Goal: Information Seeking & Learning: Compare options

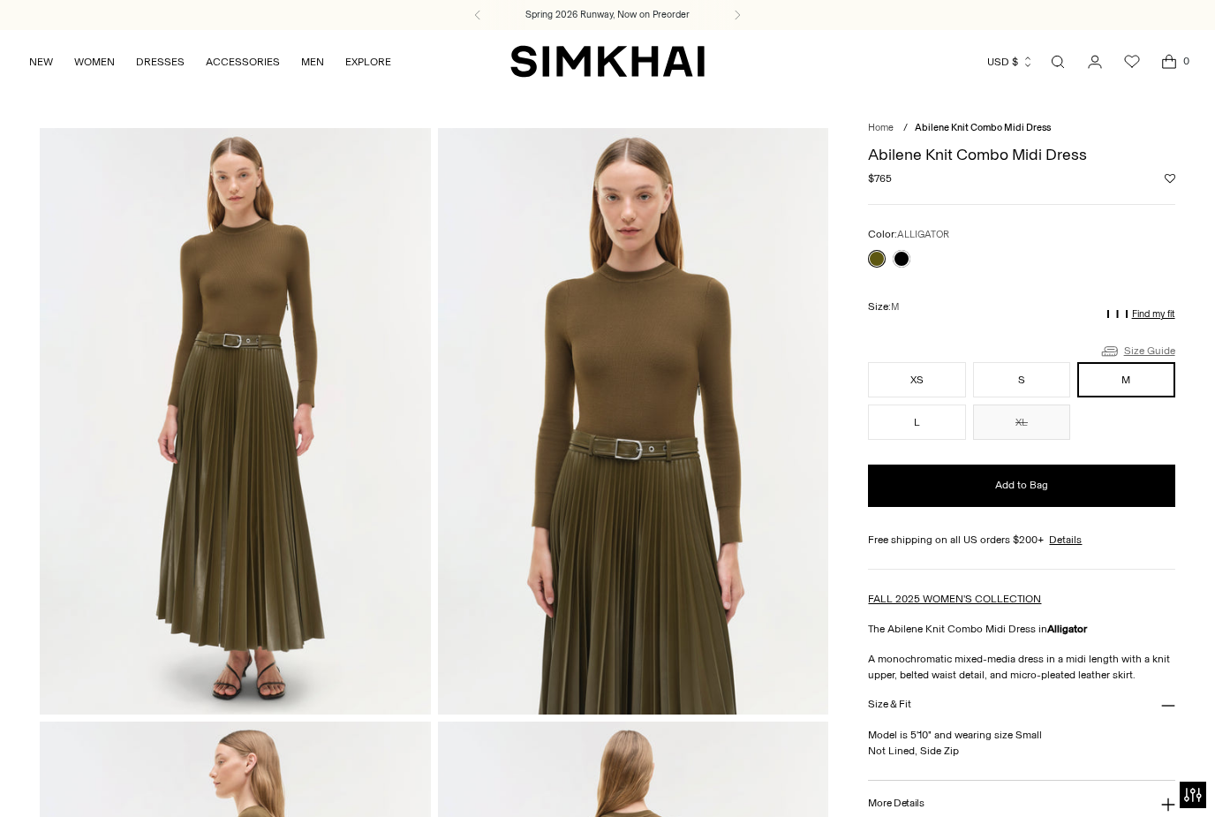
click at [1148, 346] on link "Size Guide" at bounding box center [1137, 351] width 76 height 22
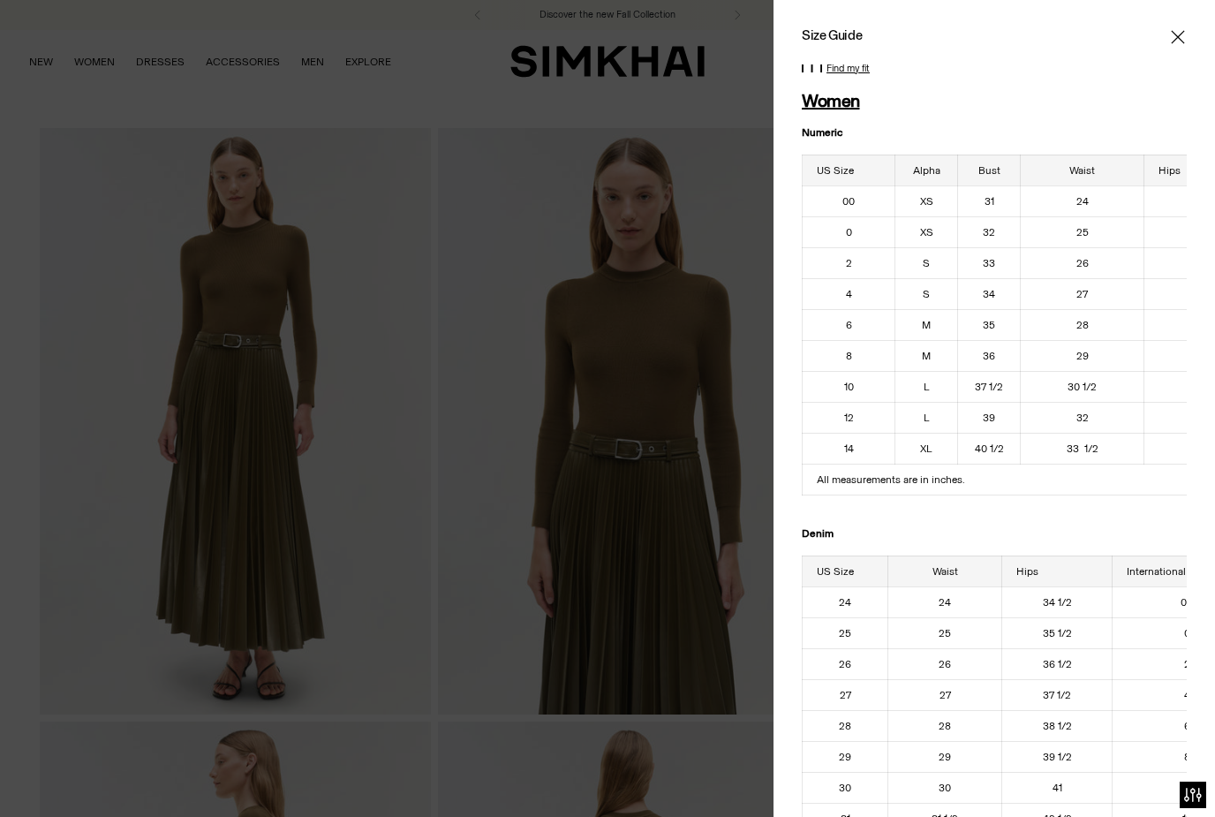
click at [1169, 31] on button "Close" at bounding box center [1178, 37] width 18 height 18
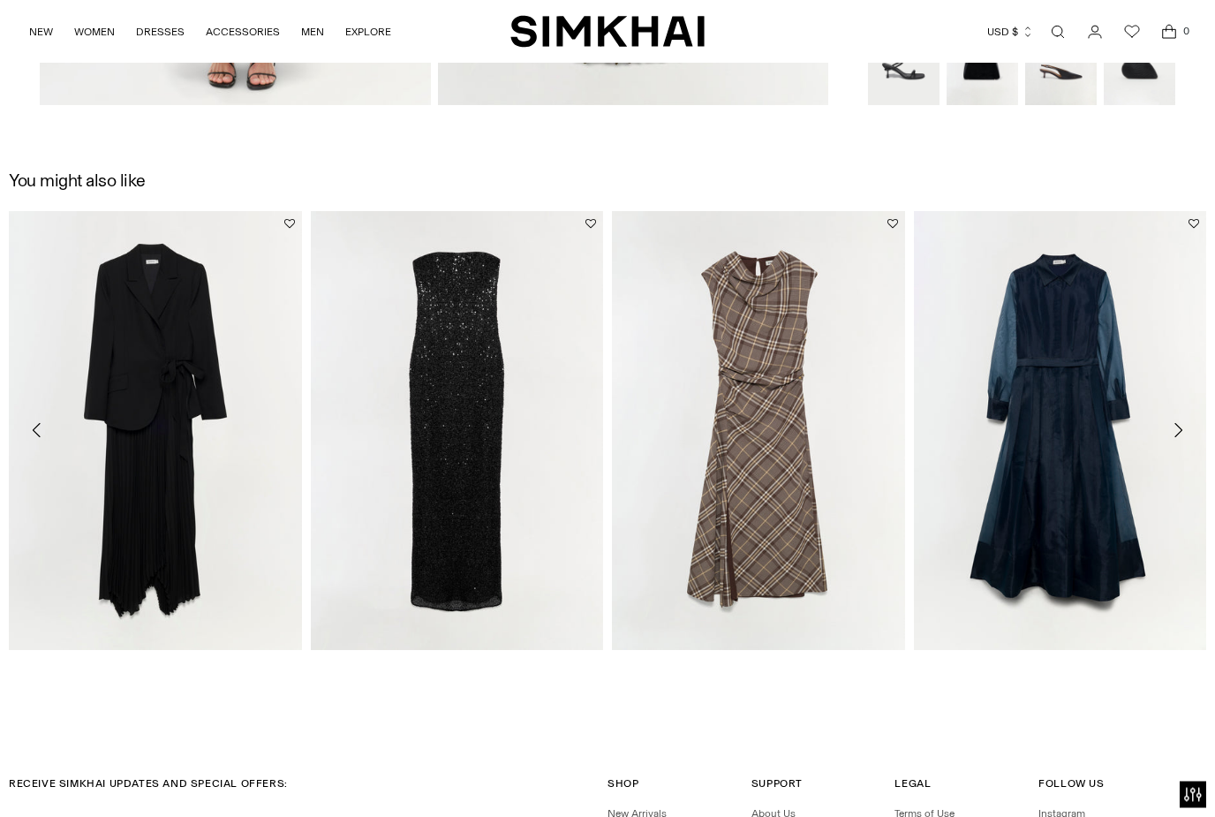
scroll to position [1795, 0]
click at [1174, 431] on icon "Move to next carousel slide" at bounding box center [1177, 429] width 21 height 21
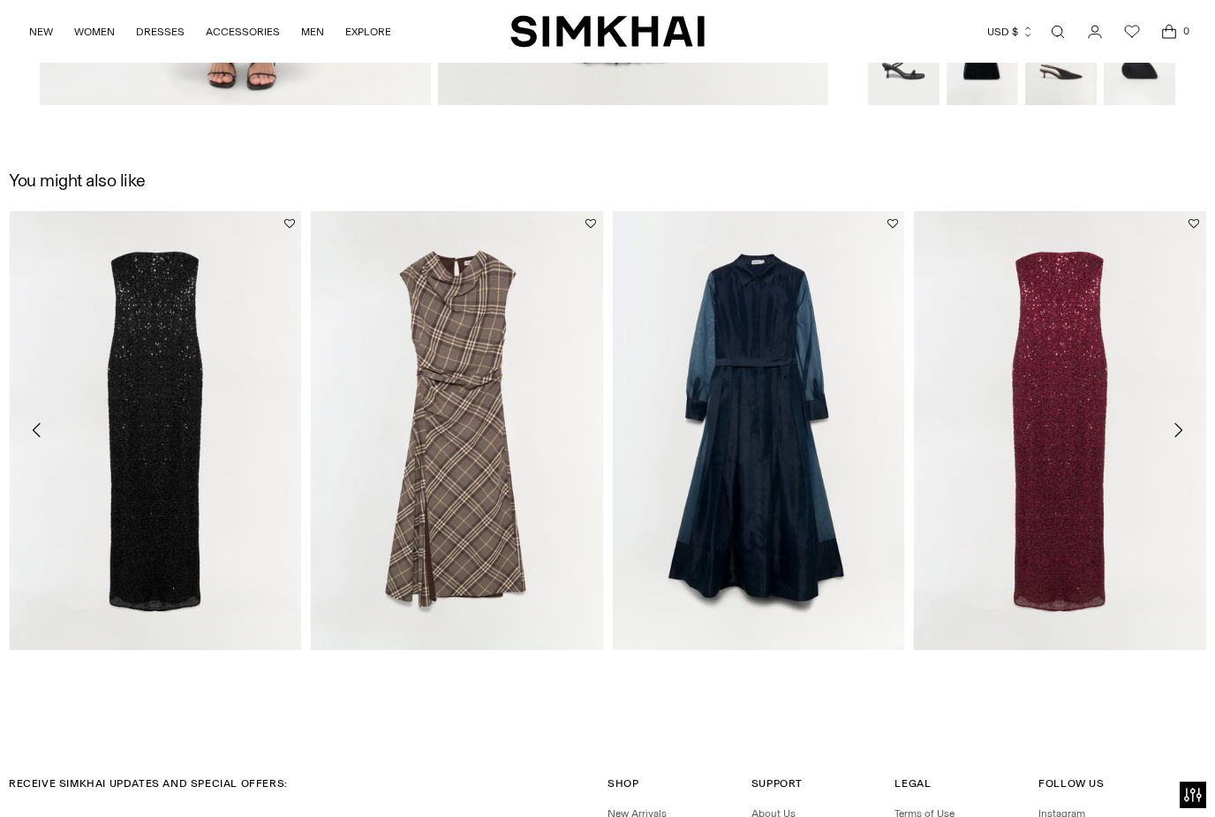
click at [1162, 432] on button "Move to next carousel slide" at bounding box center [1178, 430] width 39 height 39
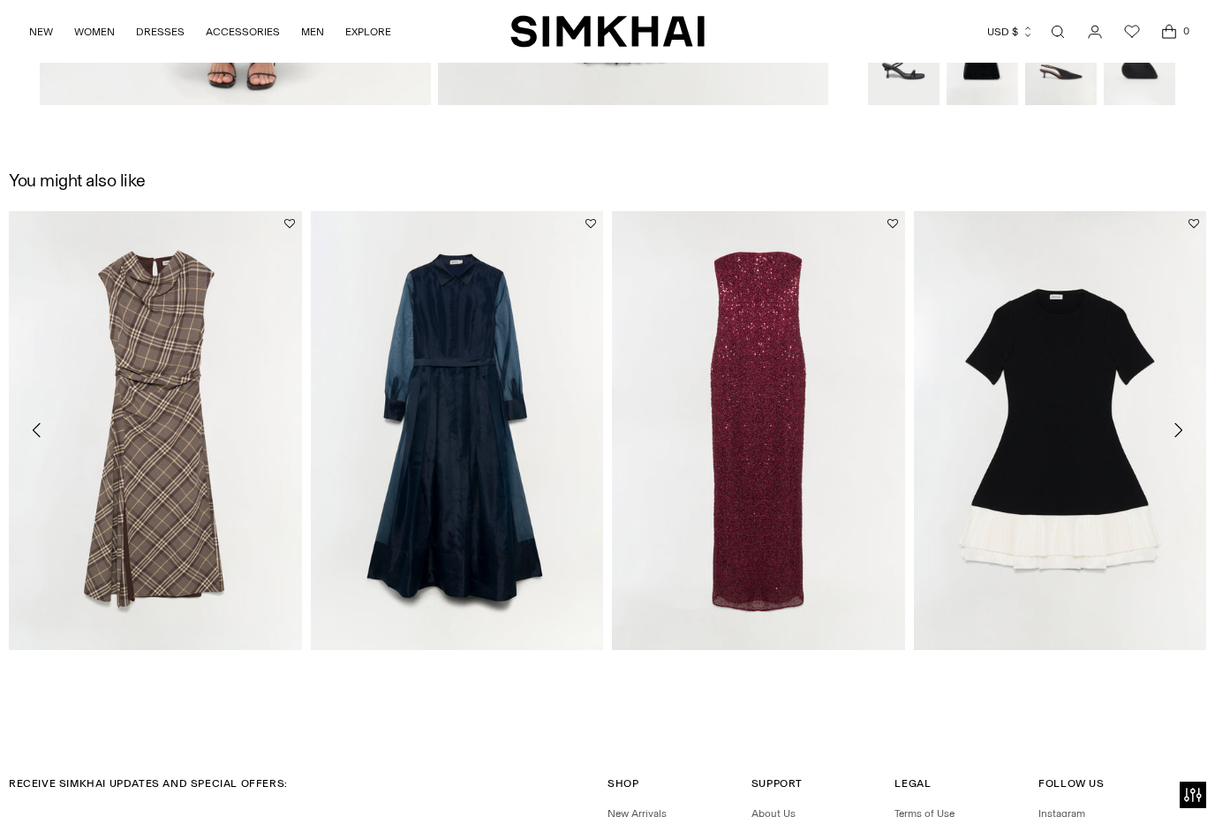
click at [1182, 421] on icon "Move to next carousel slide" at bounding box center [1177, 429] width 21 height 21
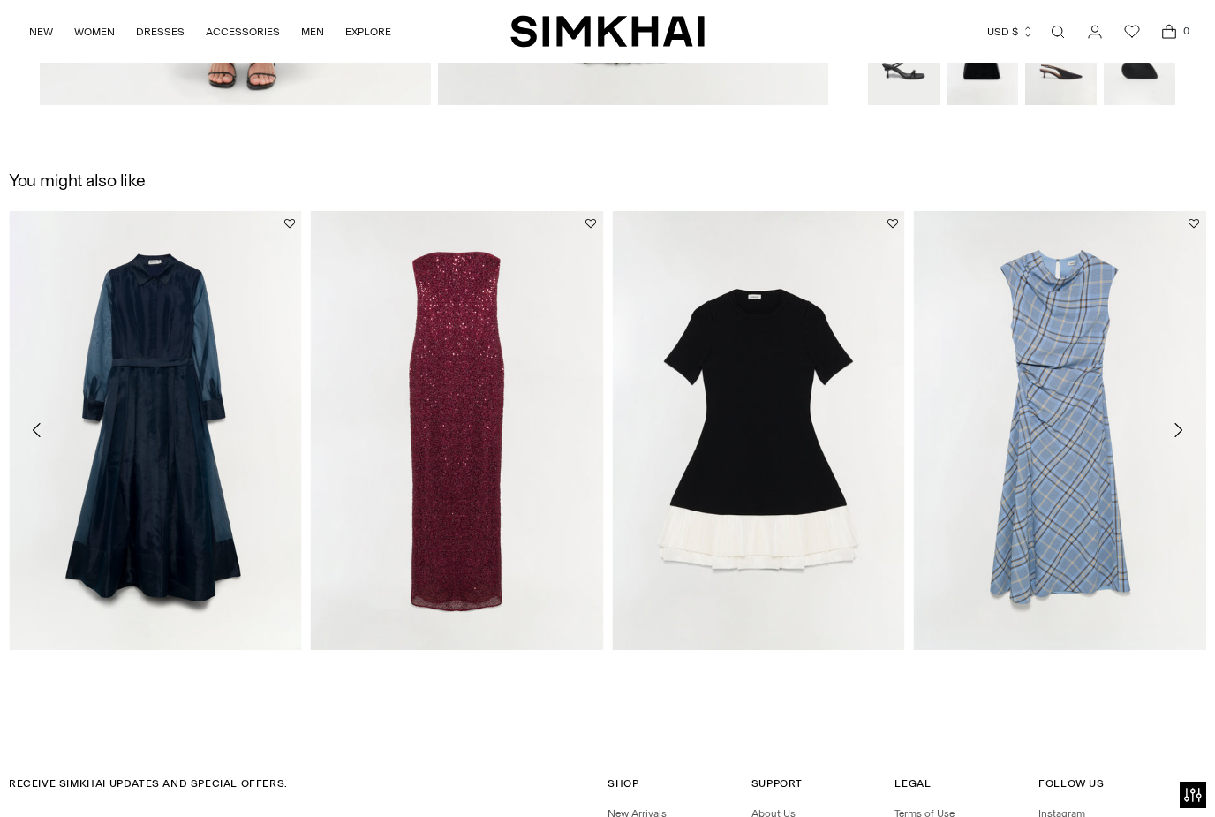
click at [1177, 419] on button "Move to next carousel slide" at bounding box center [1178, 430] width 39 height 39
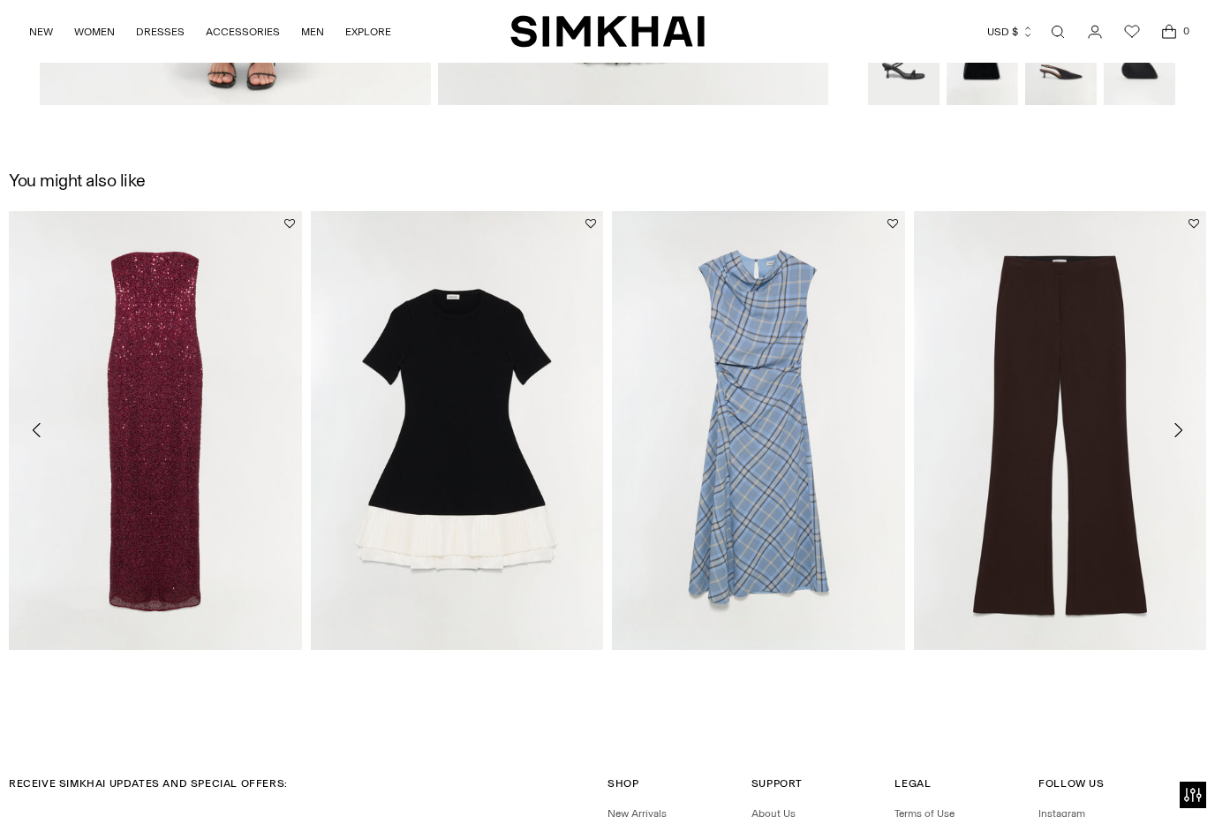
click at [1176, 438] on icon "Move to next carousel slide" at bounding box center [1177, 429] width 21 height 21
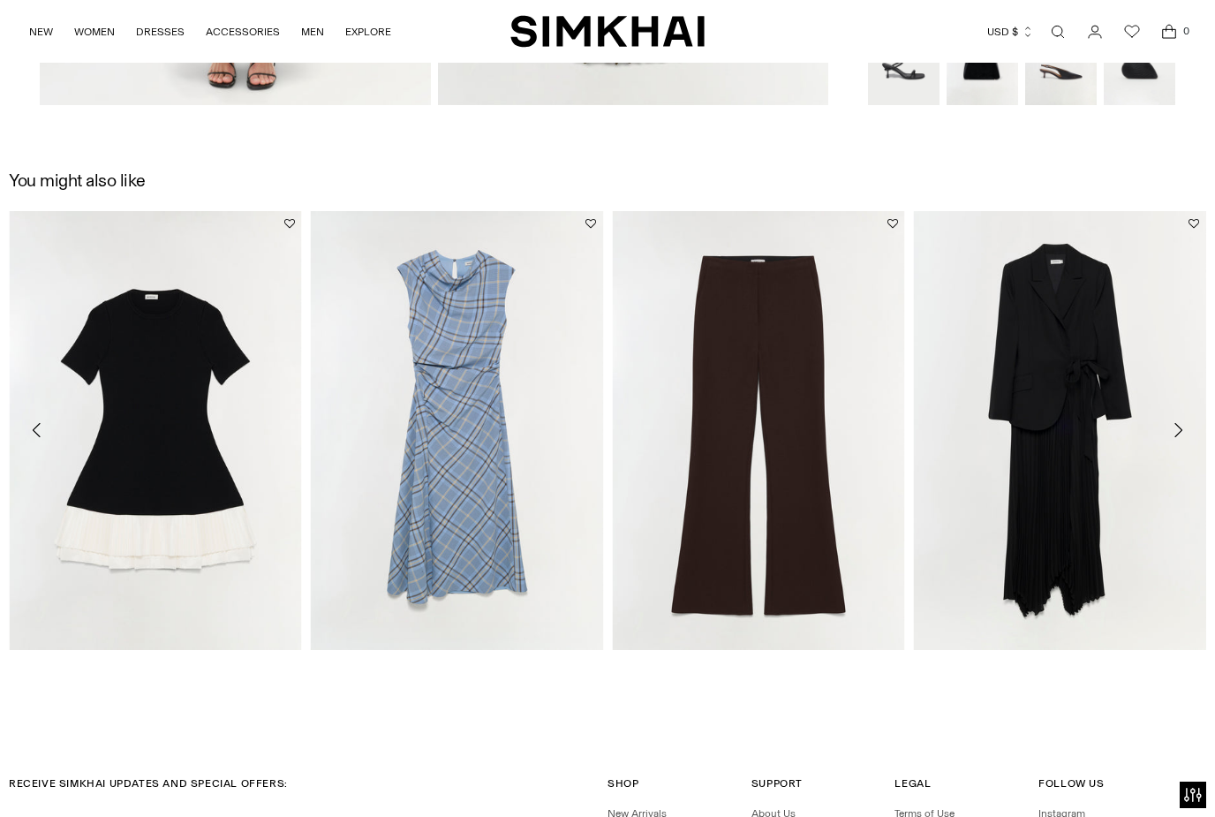
click at [1180, 418] on button "Move to next carousel slide" at bounding box center [1178, 430] width 39 height 39
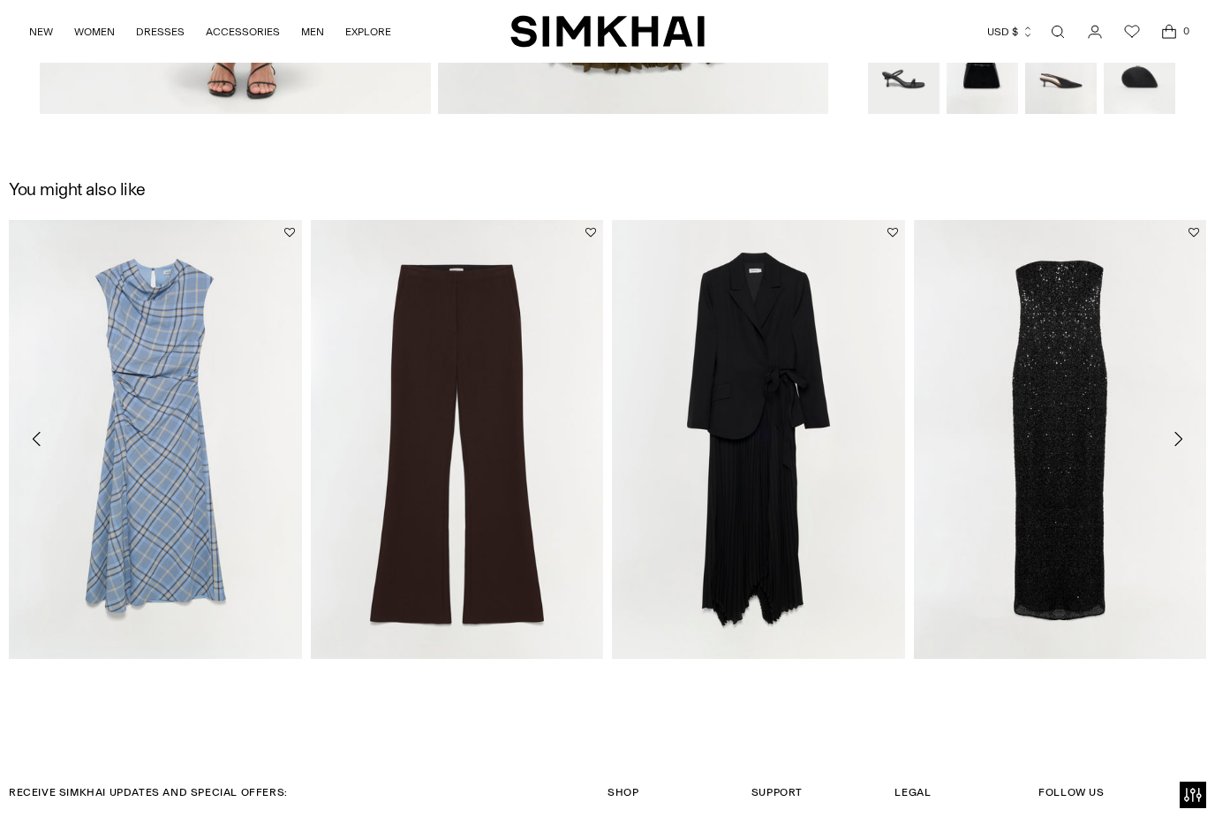
scroll to position [1778, 0]
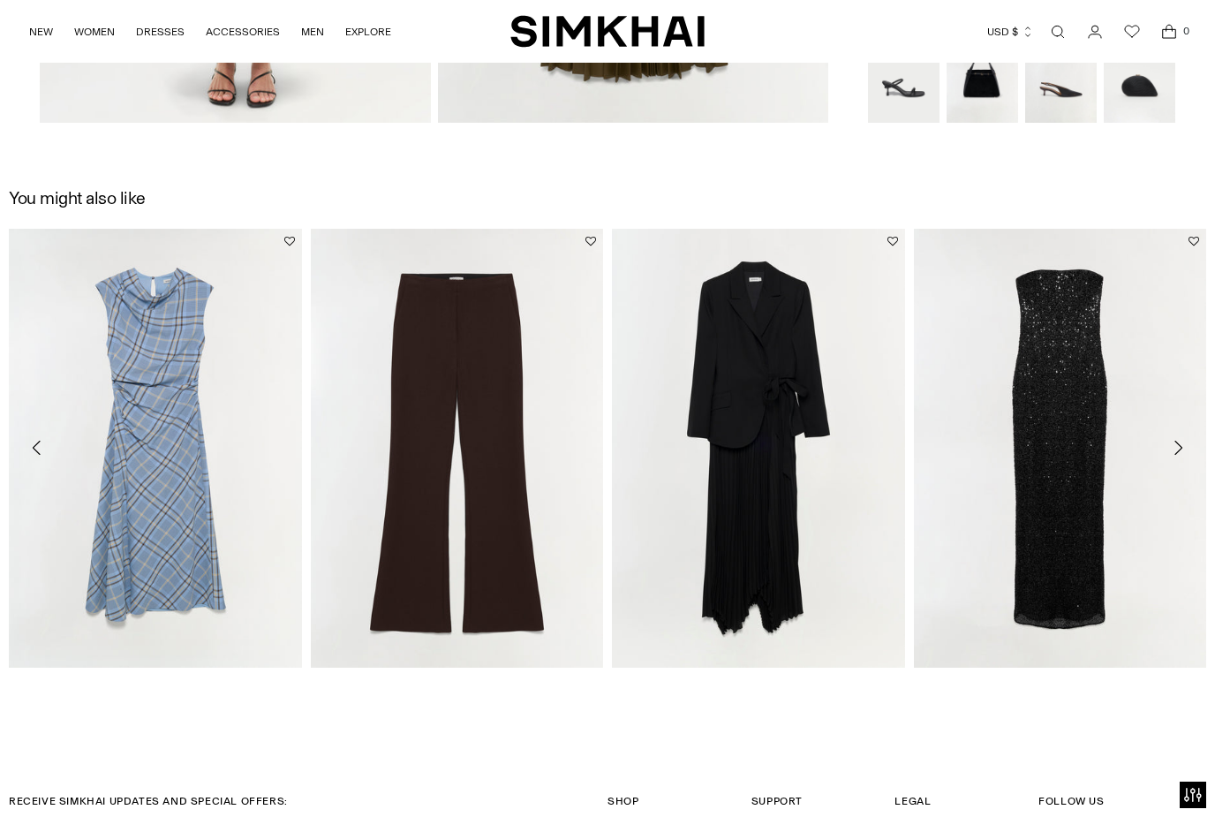
click at [1168, 453] on icon "Move to next carousel slide" at bounding box center [1177, 447] width 21 height 21
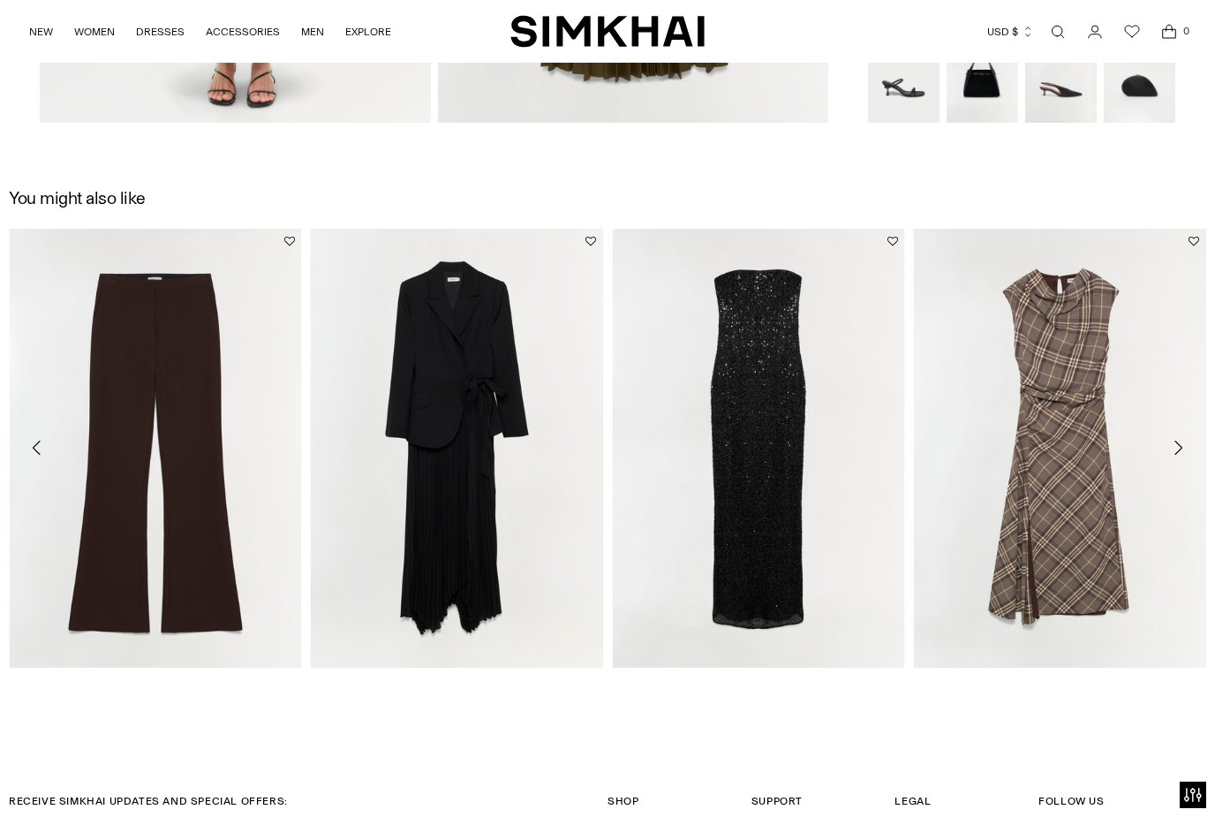
click at [1172, 455] on icon "Move to next carousel slide" at bounding box center [1177, 447] width 21 height 21
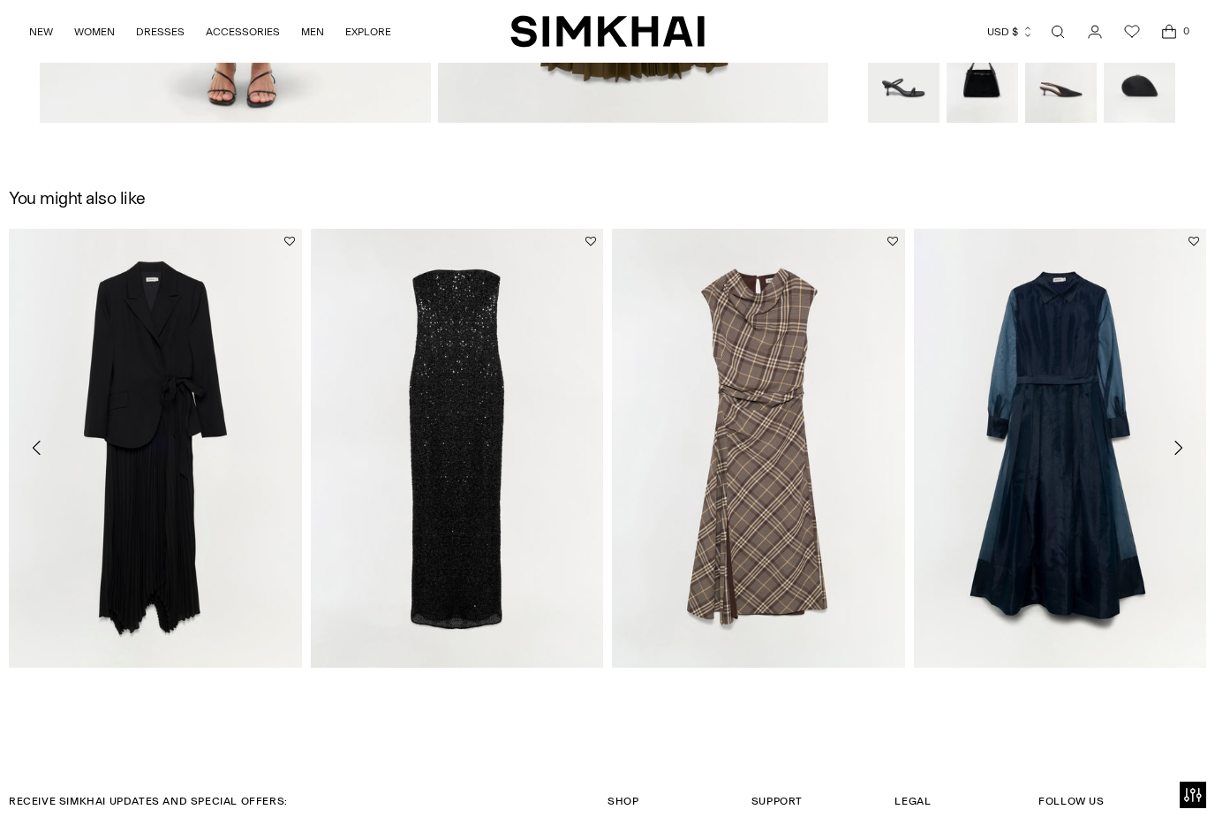
click at [1170, 442] on icon "Move to next carousel slide" at bounding box center [1177, 447] width 21 height 21
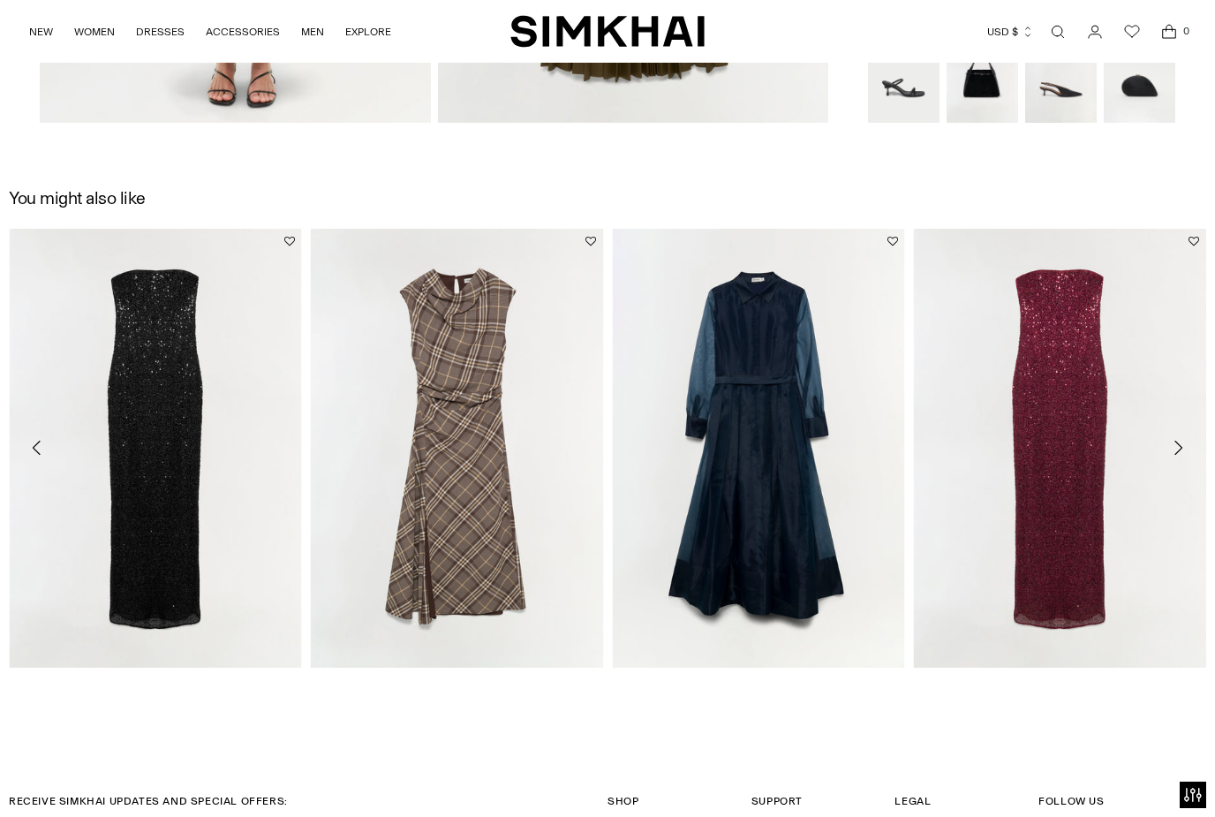
click at [1171, 450] on icon "Move to next carousel slide" at bounding box center [1177, 447] width 21 height 21
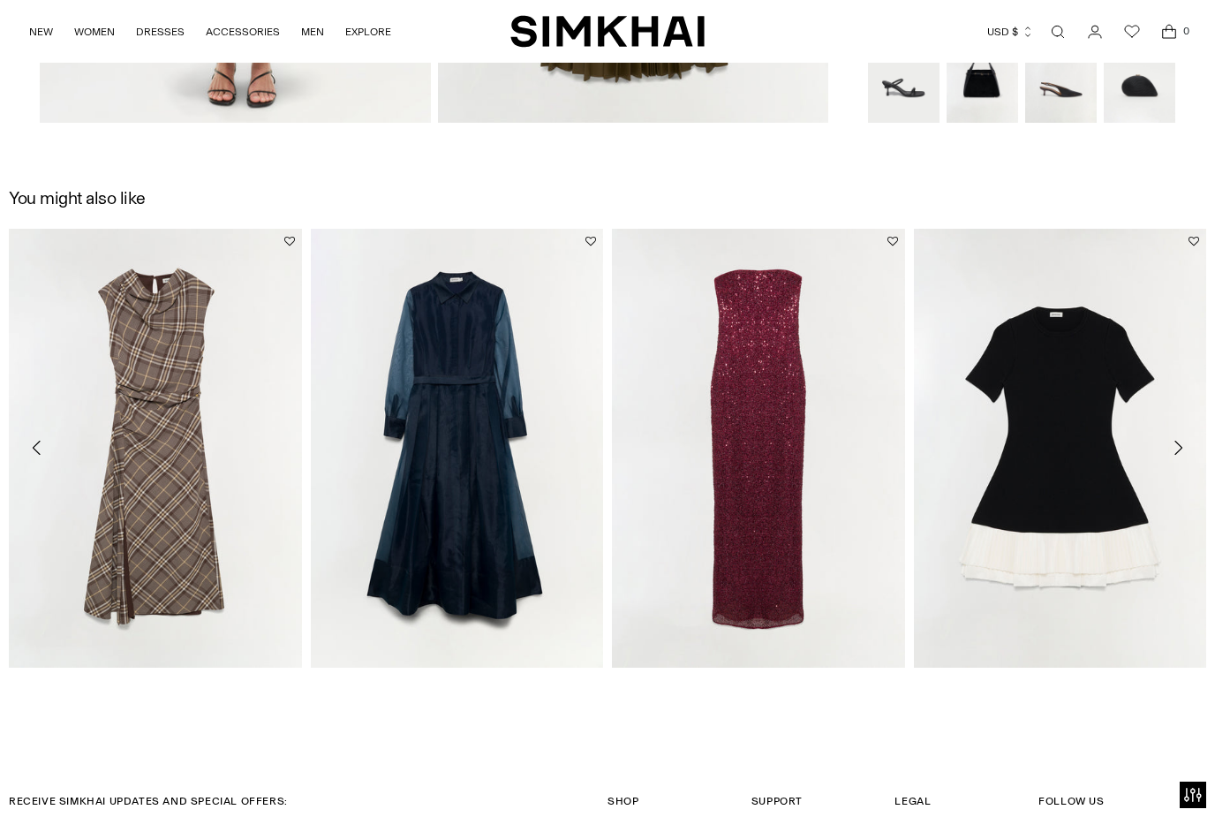
click at [1181, 454] on icon "Move to next carousel slide" at bounding box center [1177, 447] width 21 height 21
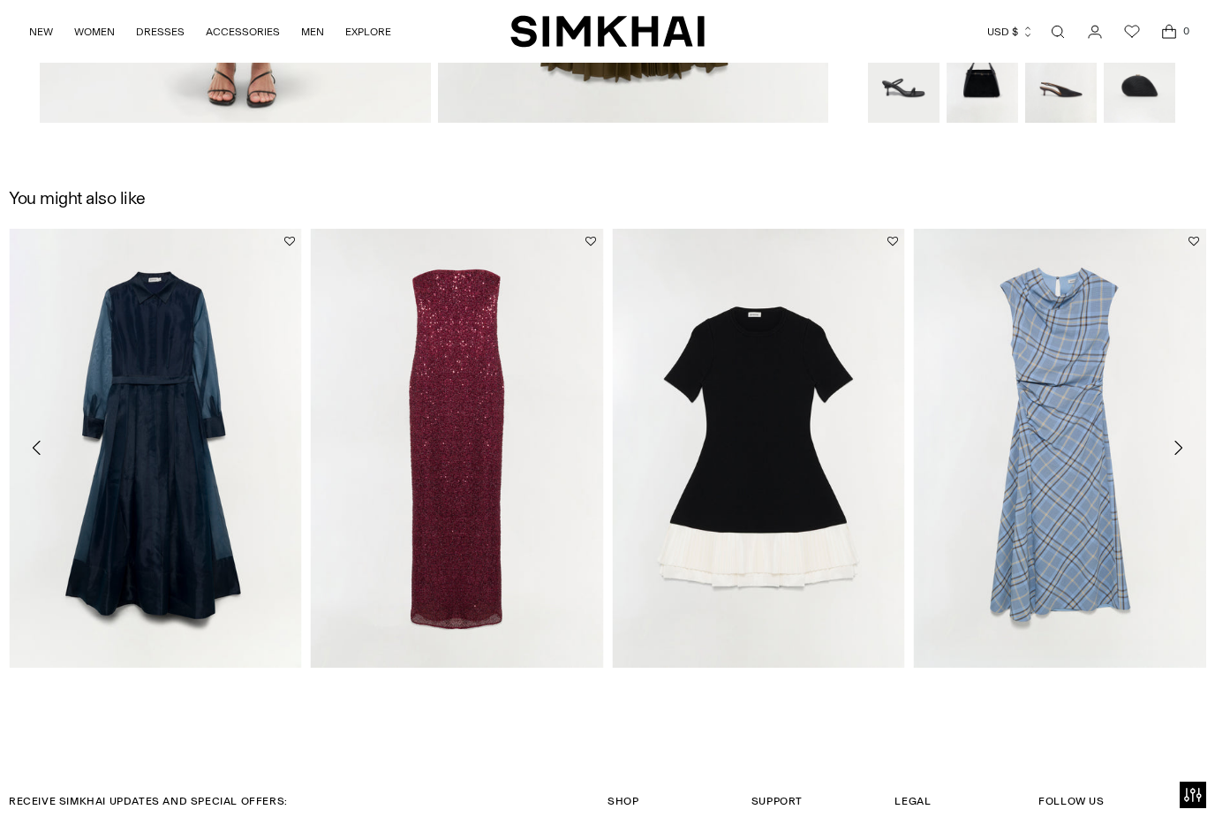
click at [1182, 450] on icon "Move to next carousel slide" at bounding box center [1177, 447] width 21 height 21
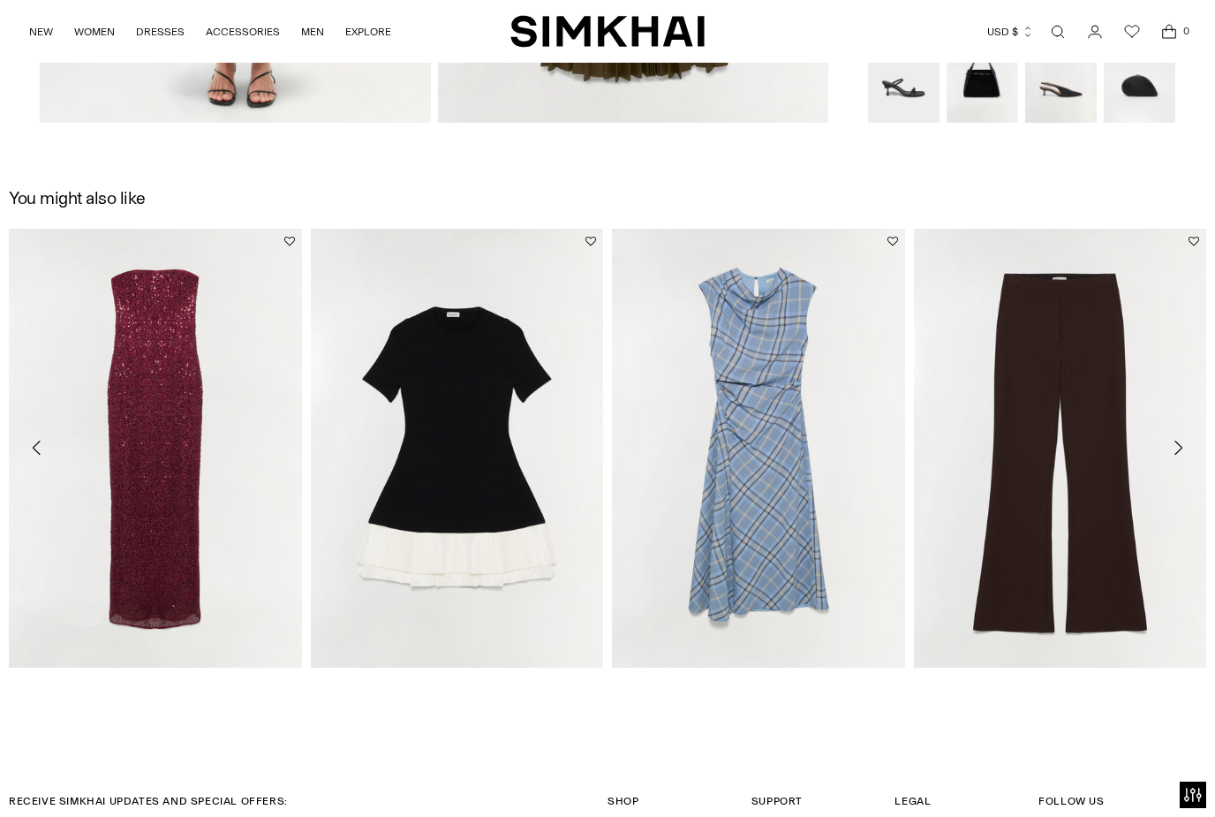
click at [1182, 449] on icon "Move to next carousel slide" at bounding box center [1178, 448] width 8 height 14
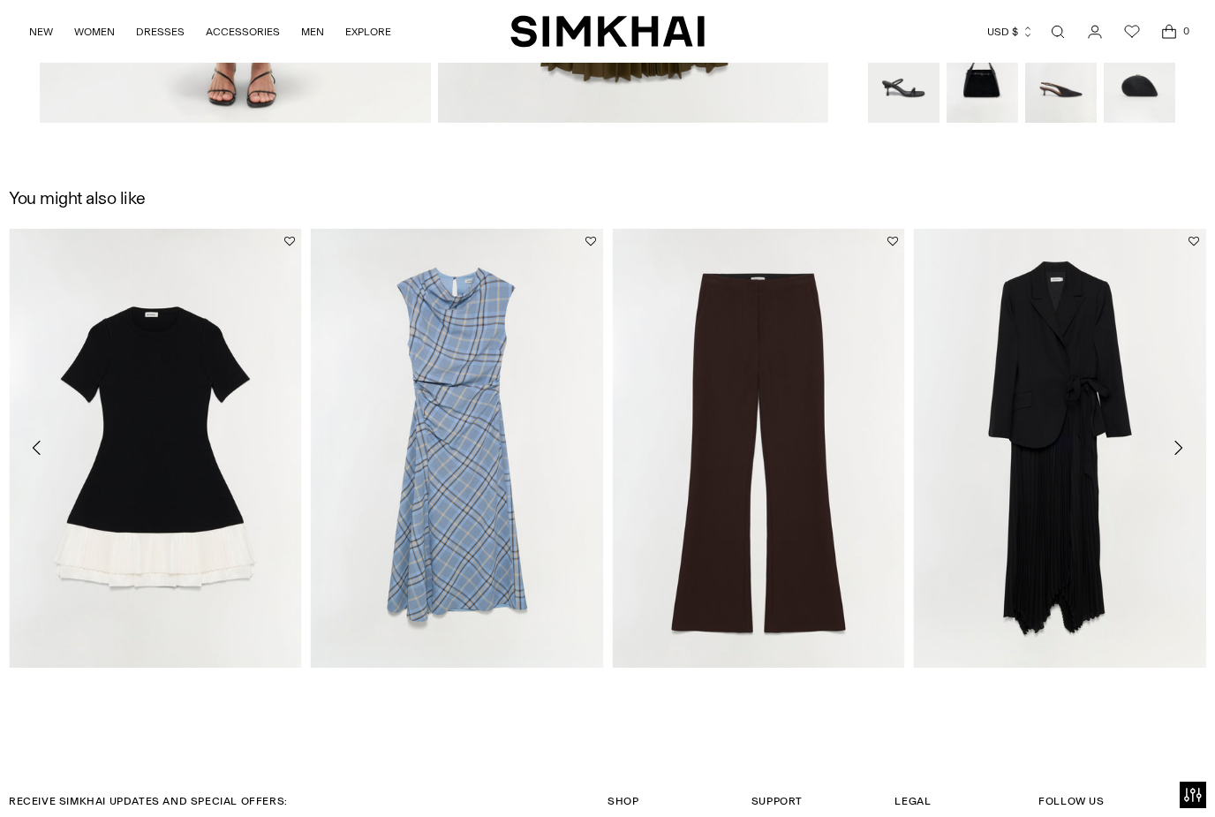
click at [1183, 451] on icon "Move to next carousel slide" at bounding box center [1177, 447] width 21 height 21
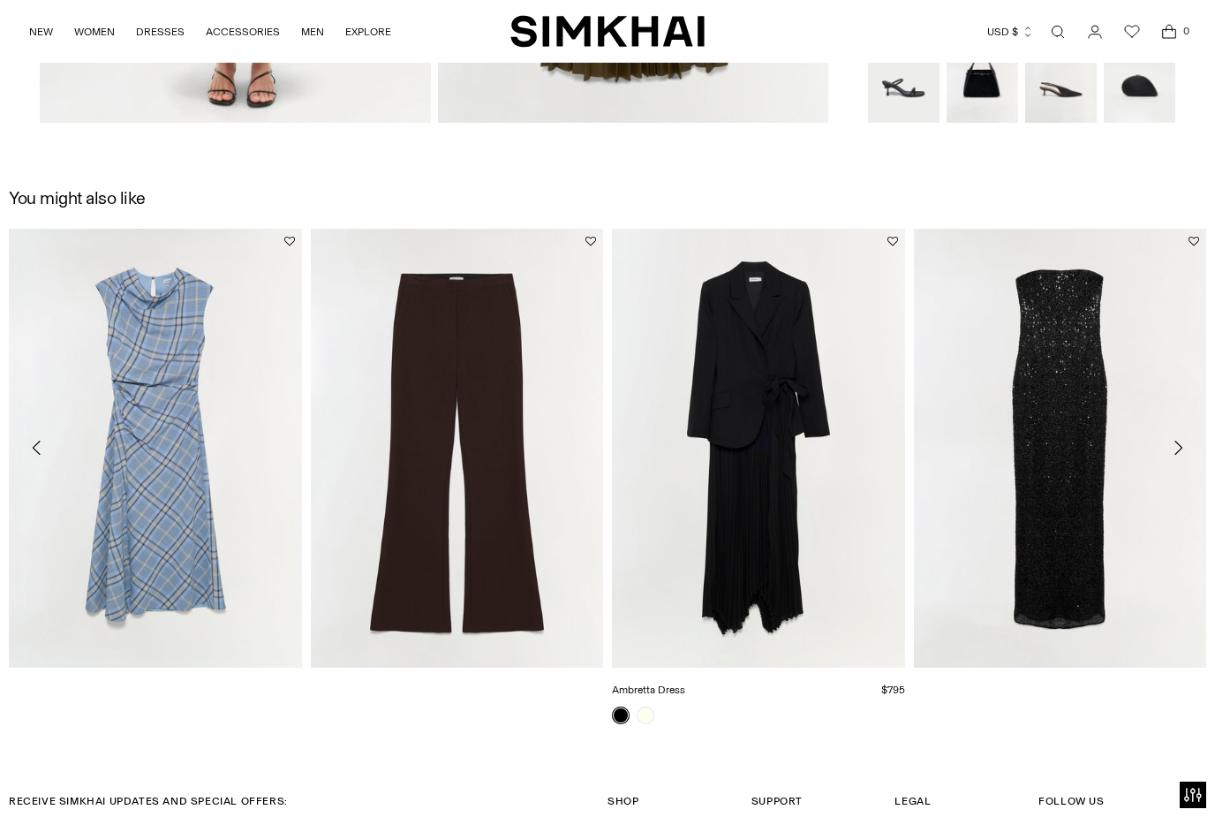
click at [685, 683] on link "Ambretta Dress" at bounding box center [648, 689] width 73 height 12
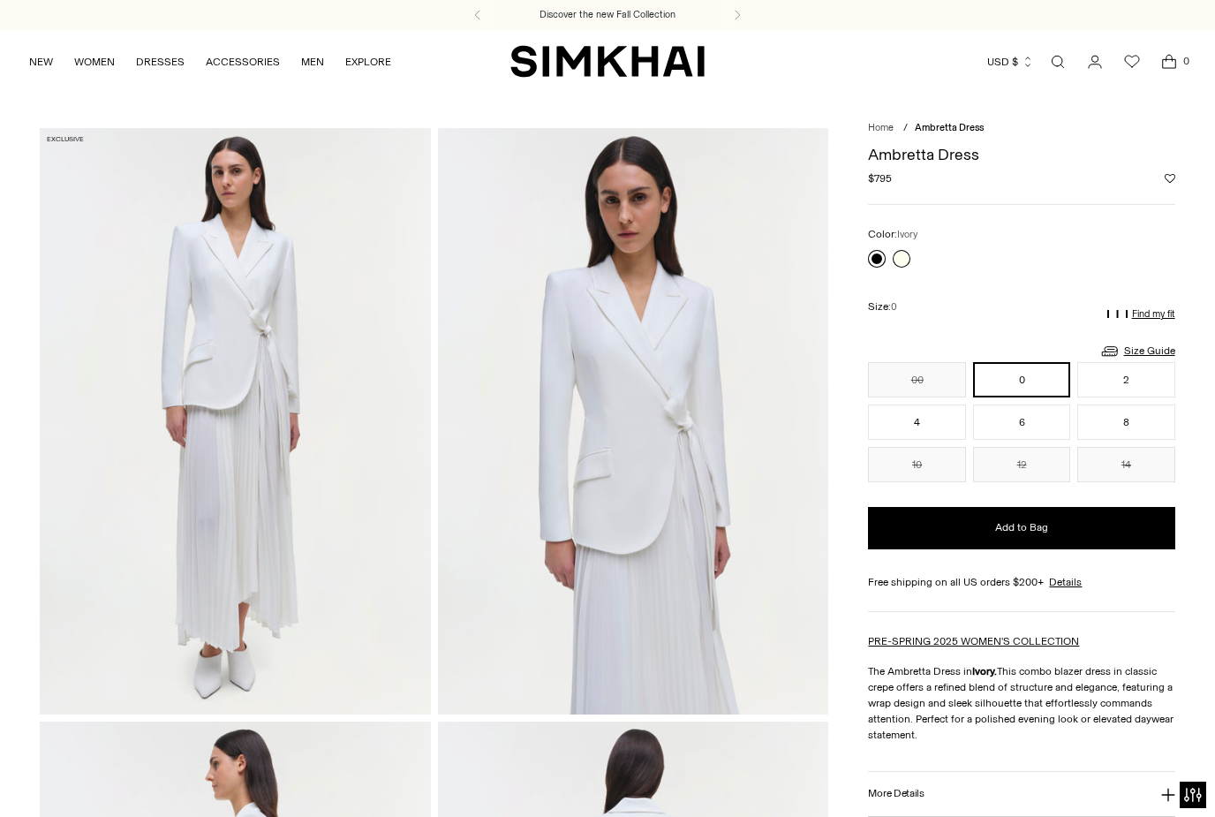
click at [884, 260] on link at bounding box center [877, 259] width 18 height 18
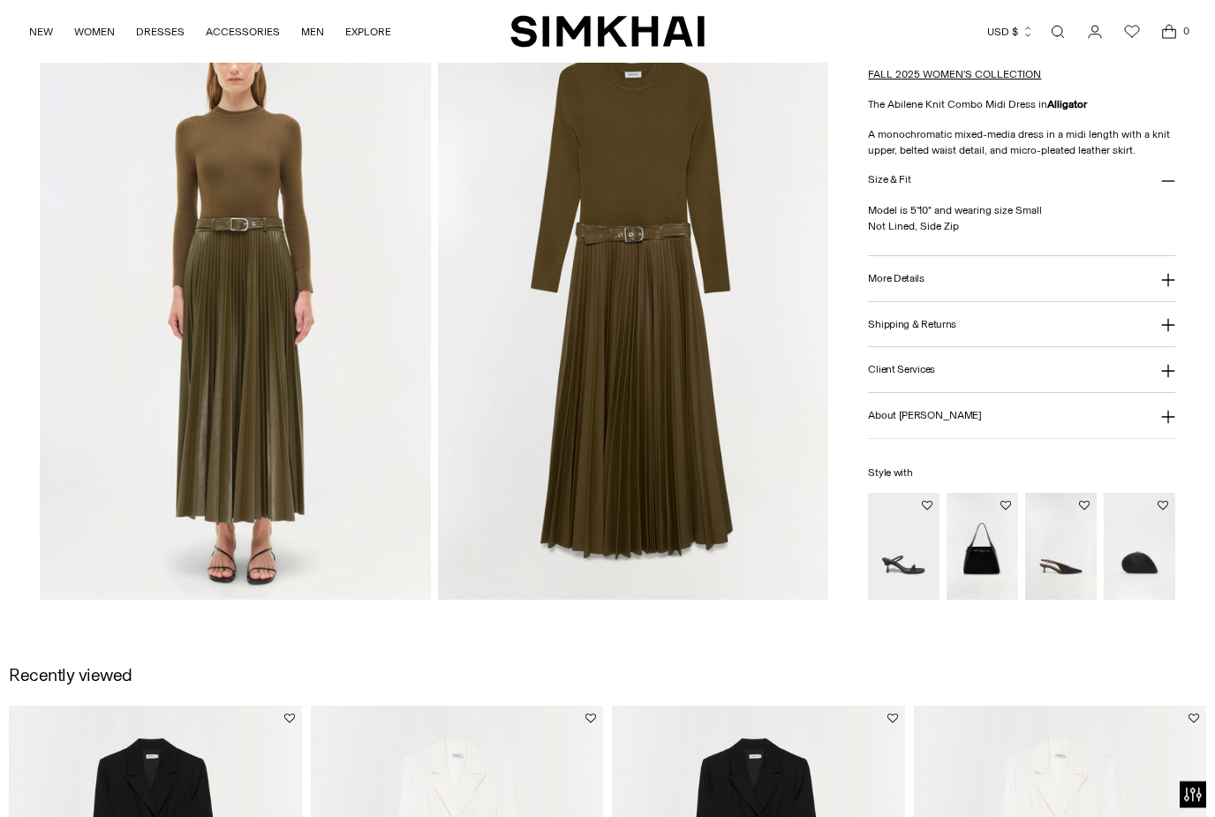
scroll to position [1301, 0]
click at [1154, 275] on button "More Details" at bounding box center [1021, 278] width 306 height 45
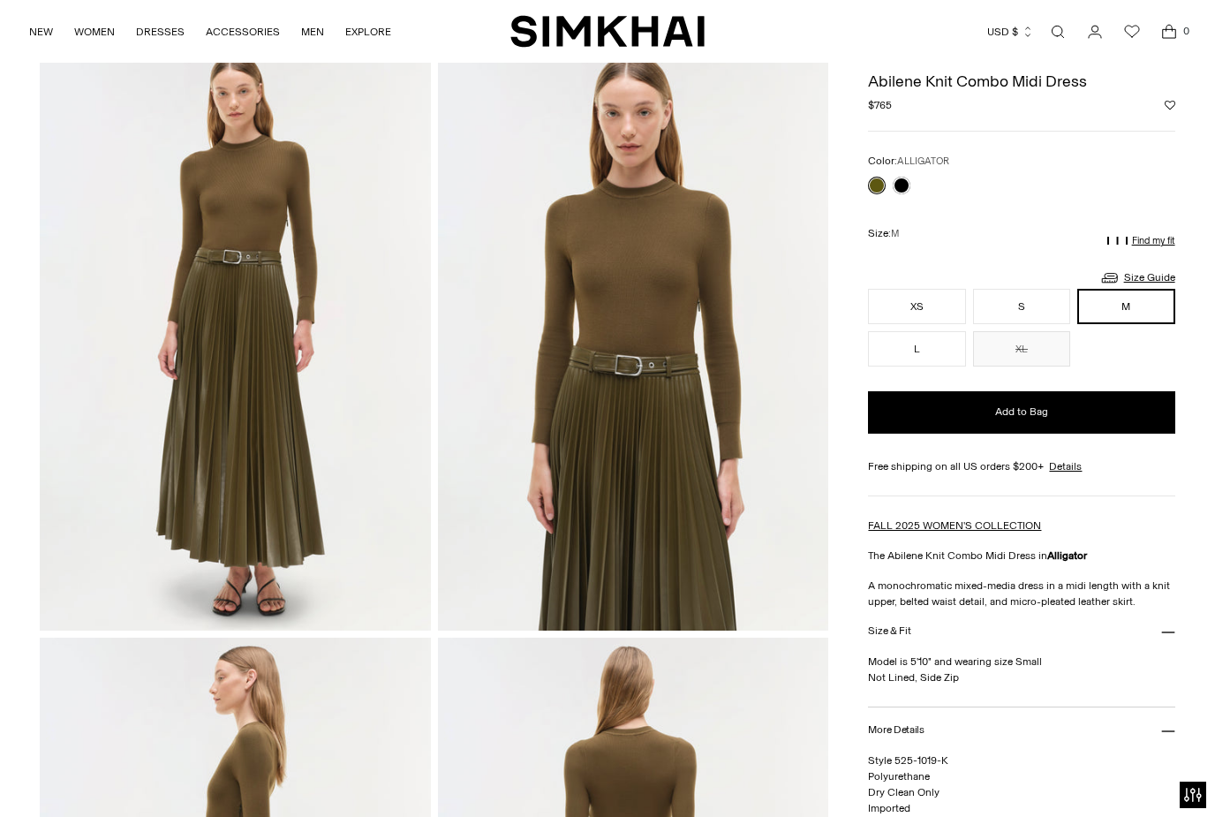
scroll to position [0, 0]
